Goal: Task Accomplishment & Management: Use online tool/utility

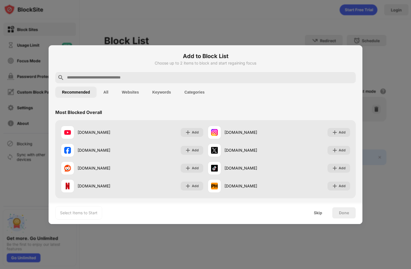
click at [129, 58] on h6 "Add to Block List" at bounding box center [205, 56] width 300 height 8
click at [106, 92] on button "All" at bounding box center [106, 92] width 18 height 11
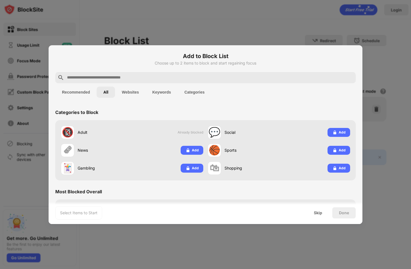
click at [127, 92] on button "Websites" at bounding box center [130, 92] width 30 height 11
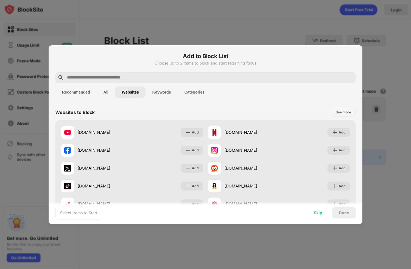
click at [315, 216] on div "Skip" at bounding box center [318, 212] width 22 height 11
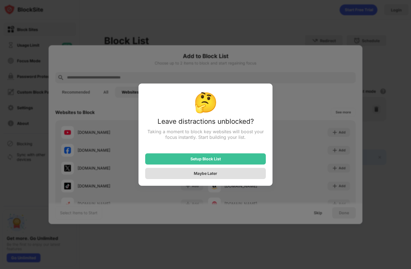
click at [221, 173] on div "Maybe Later" at bounding box center [205, 173] width 121 height 11
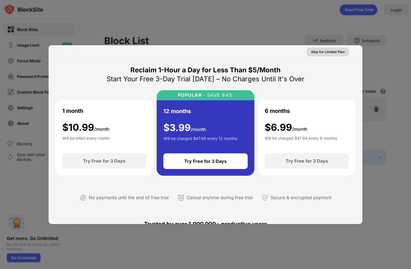
click at [326, 52] on div "Skip for Limited Plan" at bounding box center [327, 52] width 33 height 6
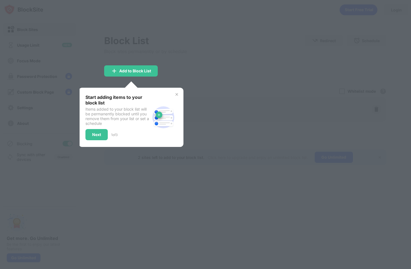
click at [166, 37] on div at bounding box center [205, 134] width 411 height 269
